Goal: Information Seeking & Learning: Learn about a topic

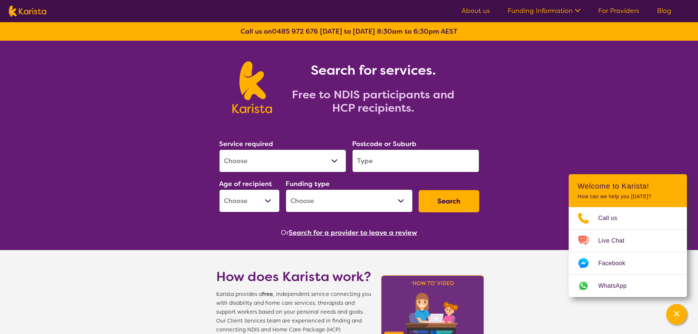
click at [334, 162] on select "Allied Health Assistant Assessment ([MEDICAL_DATA] or [MEDICAL_DATA]) Behaviour…" at bounding box center [282, 160] width 127 height 23
select select "Allied Health Assistant"
click at [219, 149] on select "Allied Health Assistant Assessment ([MEDICAL_DATA] or [MEDICAL_DATA]) Behaviour…" at bounding box center [282, 160] width 127 height 23
click at [367, 161] on input "search" at bounding box center [415, 160] width 127 height 23
click at [373, 163] on input "search" at bounding box center [415, 160] width 127 height 23
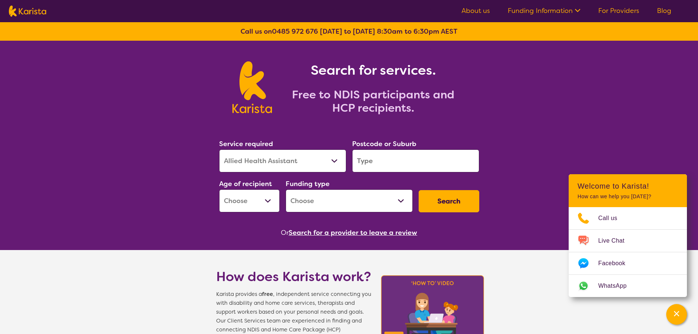
paste input "3340"
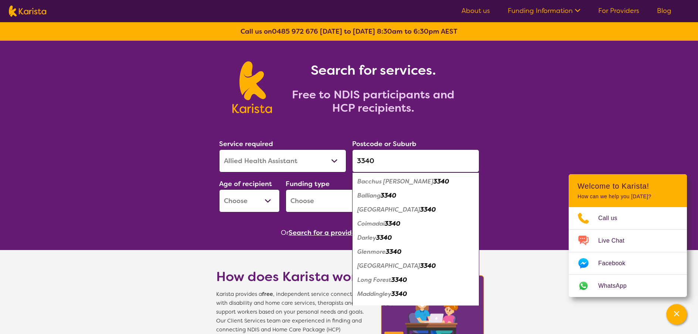
type input "3340"
click at [379, 184] on em "Bacchus [PERSON_NAME]" at bounding box center [395, 181] width 76 height 8
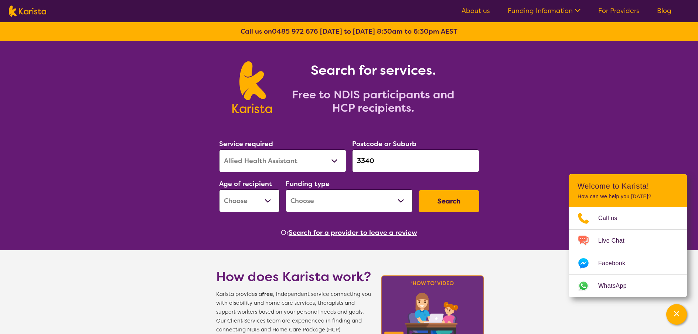
click at [269, 199] on select "Early Childhood - 0 to 9 Child - 10 to 11 Adolescent - 12 to 17 Adult - 18 to 6…" at bounding box center [249, 200] width 61 height 23
select select "AD"
click at [219, 189] on select "Early Childhood - 0 to 9 Child - 10 to 11 Adolescent - 12 to 17 Adult - 18 to 6…" at bounding box center [249, 200] width 61 height 23
click at [356, 194] on select "Home Care Package (HCP) National Disability Insurance Scheme (NDIS) I don't know" at bounding box center [349, 200] width 127 height 23
select select "NDIS"
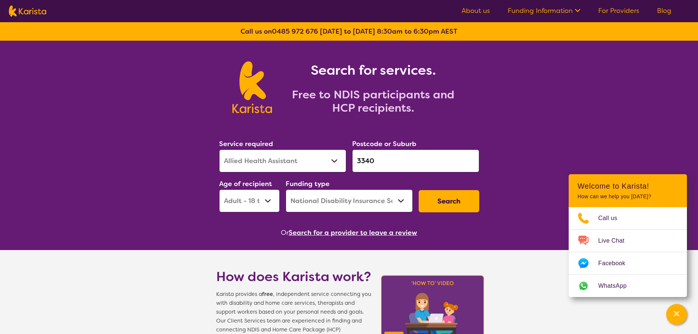
click at [286, 189] on select "Home Care Package (HCP) National Disability Insurance Scheme (NDIS) I don't know" at bounding box center [349, 200] width 127 height 23
click at [459, 203] on button "Search" at bounding box center [449, 201] width 61 height 22
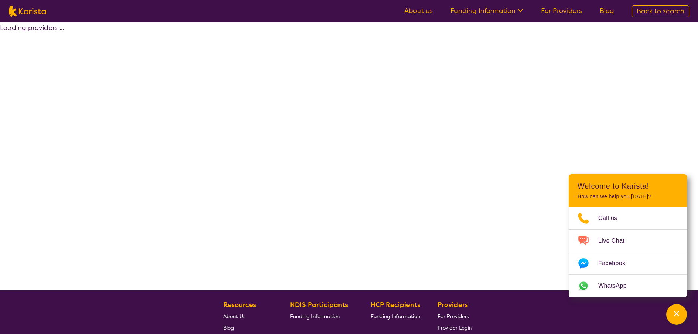
select select "NDIS"
select select "Allied Health Assistant"
select select "AD"
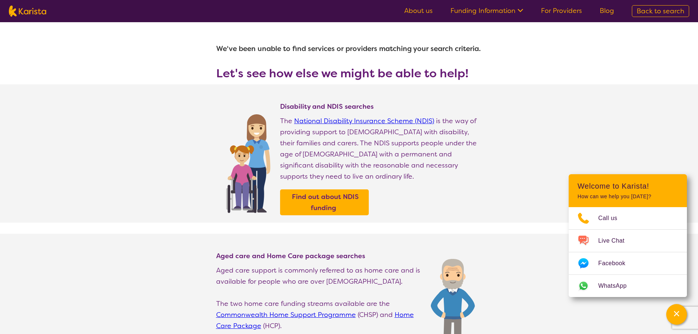
select select "Allied Health Assistant"
select select "AD"
select select "NDIS"
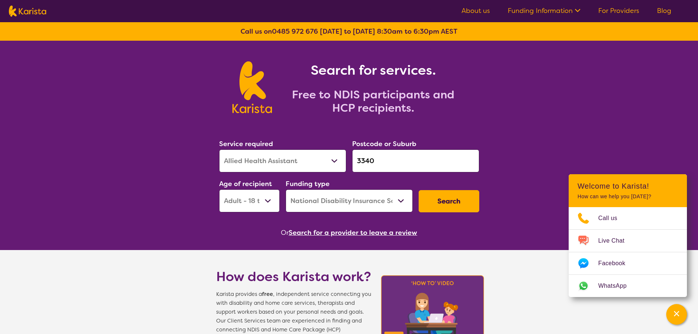
click at [378, 162] on input "3340" at bounding box center [415, 160] width 127 height 23
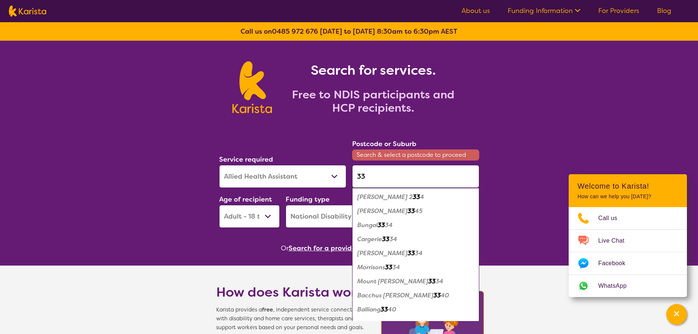
type input "3"
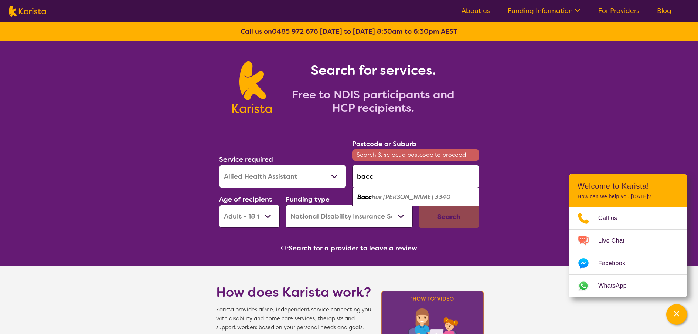
click at [399, 200] on em "hus [PERSON_NAME] 3340" at bounding box center [411, 197] width 79 height 8
type input "3340"
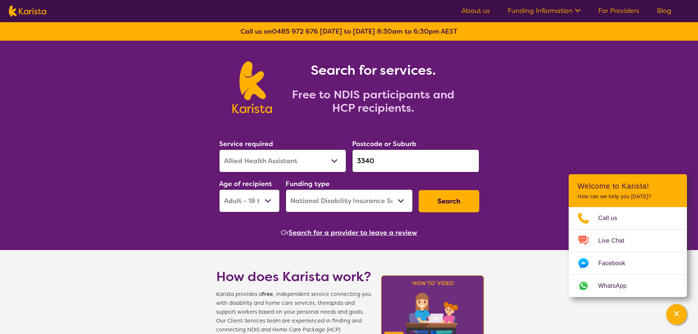
click at [446, 201] on button "Search" at bounding box center [449, 201] width 61 height 22
select select "NDIS"
select select "Allied Health Assistant"
select select "AD"
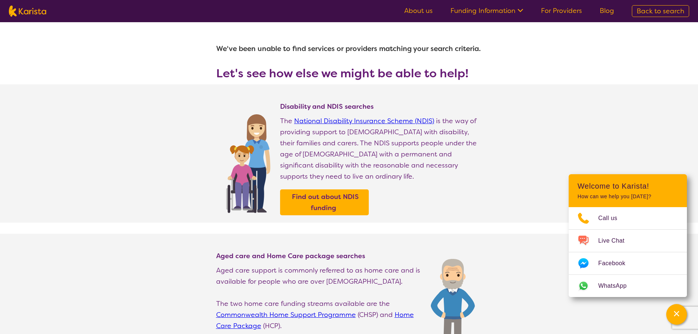
select select "Allied Health Assistant"
select select "AD"
select select "NDIS"
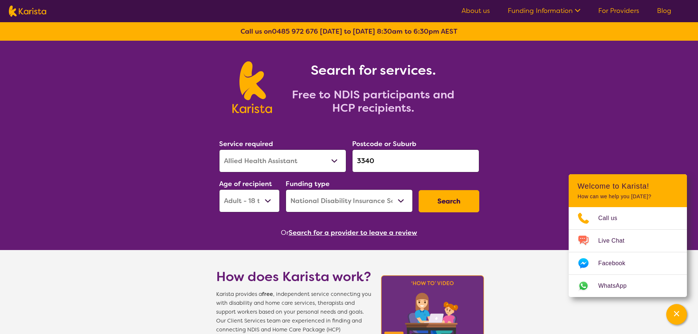
click at [389, 162] on input "3340" at bounding box center [415, 160] width 127 height 23
click at [450, 199] on button "Search" at bounding box center [449, 201] width 61 height 22
select select "NDIS"
select select "Allied Health Assistant"
select select "AD"
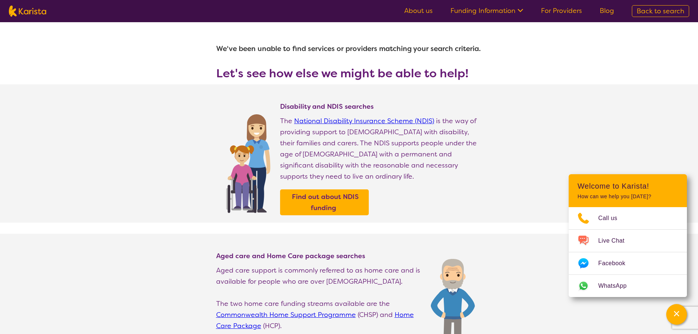
select select "Allied Health Assistant"
select select "AD"
select select "NDIS"
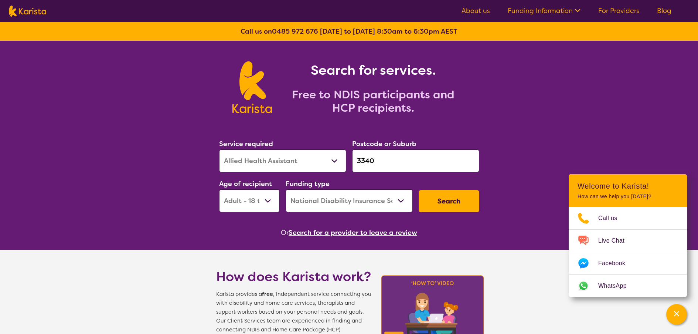
click at [385, 159] on input "3340" at bounding box center [415, 160] width 127 height 23
